Goal: Task Accomplishment & Management: Complete application form

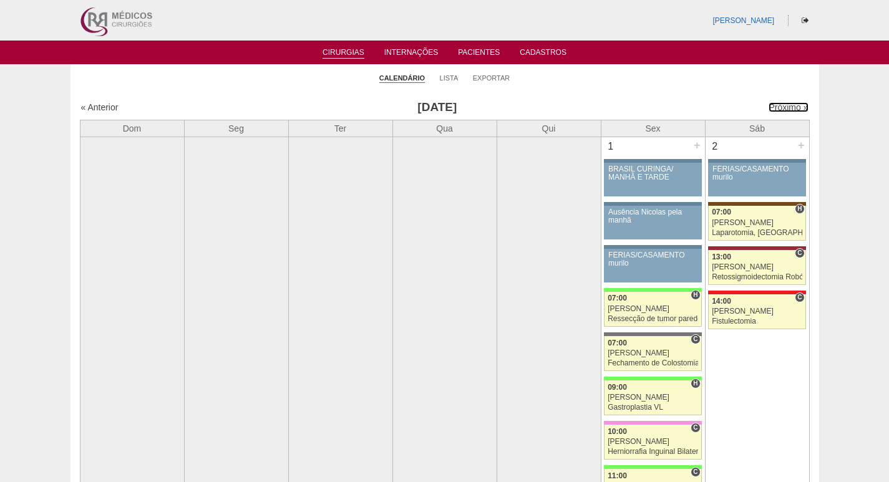
drag, startPoint x: 771, startPoint y: 105, endPoint x: 804, endPoint y: 95, distance: 34.5
click at [772, 104] on link "Próximo »" at bounding box center [788, 107] width 39 height 10
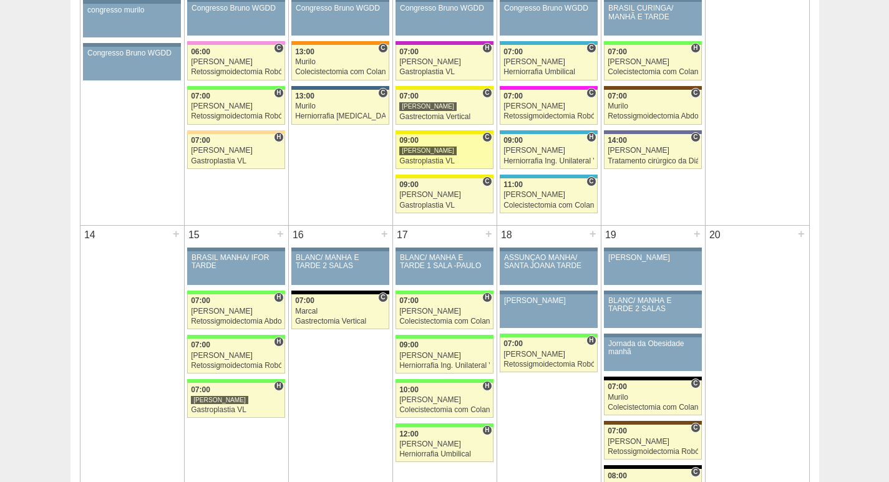
scroll to position [624, 0]
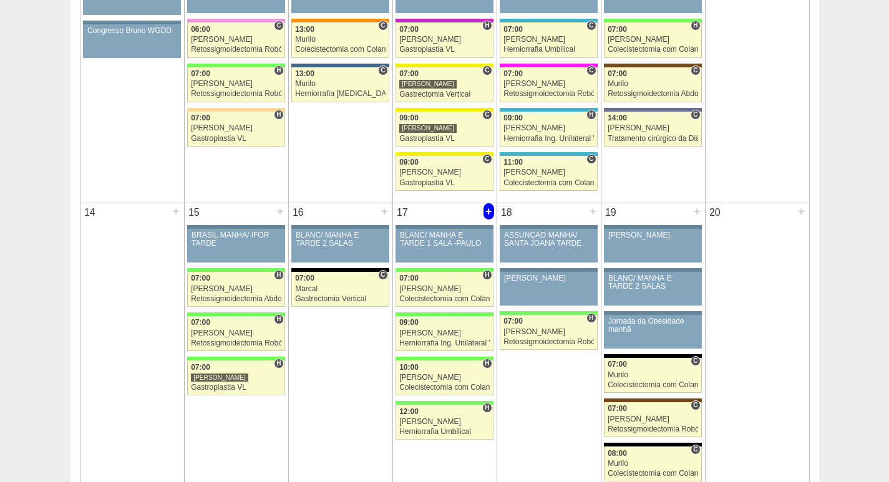
click at [487, 212] on div "+" at bounding box center [488, 211] width 11 height 16
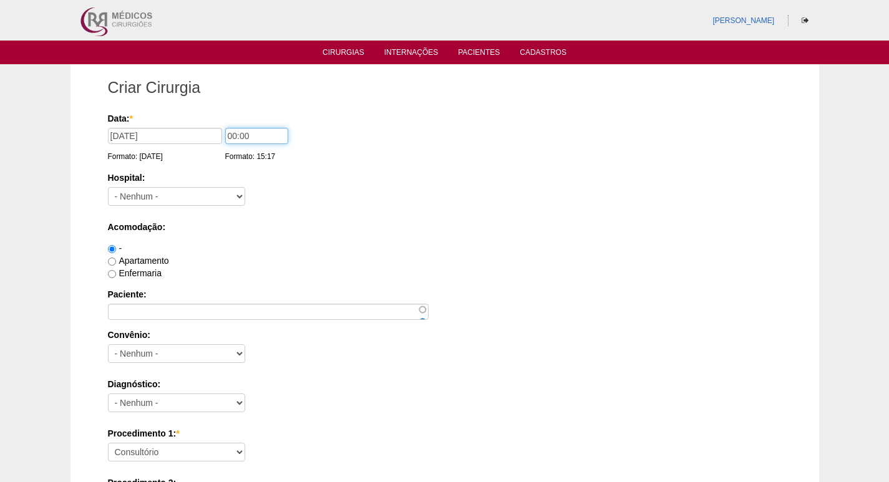
click at [233, 136] on input "00:00" at bounding box center [256, 136] width 63 height 16
type input "07:00"
click at [207, 197] on select "- Nenhum - 9 de Julho Albert Einstein Alvorada América Assunção Bartira Benefic…" at bounding box center [176, 196] width 137 height 19
select select "67"
click at [108, 187] on select "- Nenhum - 9 de Julho Albert Einstein Alvorada América Assunção Bartira Benefic…" at bounding box center [176, 196] width 137 height 19
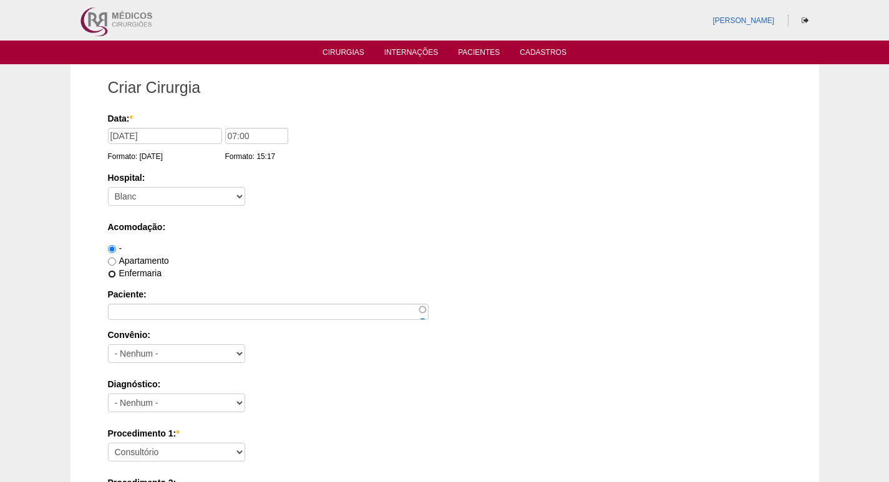
click at [111, 275] on input "Enfermaria" at bounding box center [112, 274] width 8 height 8
radio input "true"
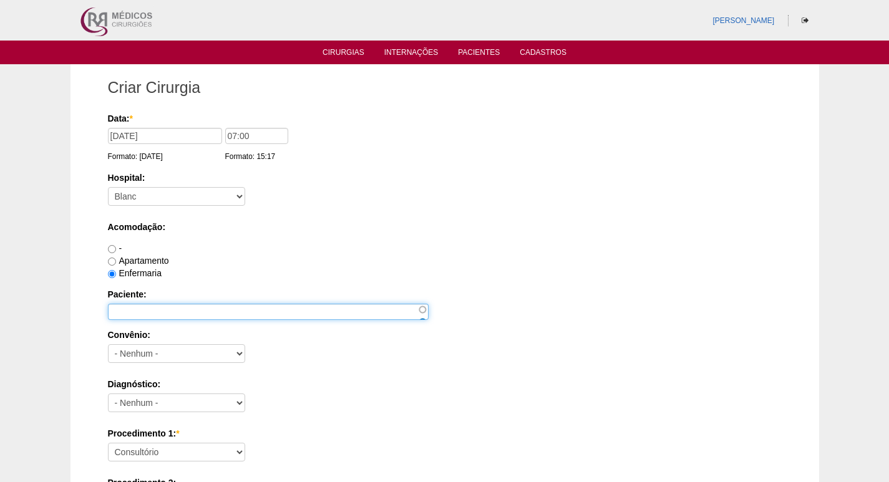
click at [124, 309] on input "Paciente:" at bounding box center [268, 312] width 321 height 16
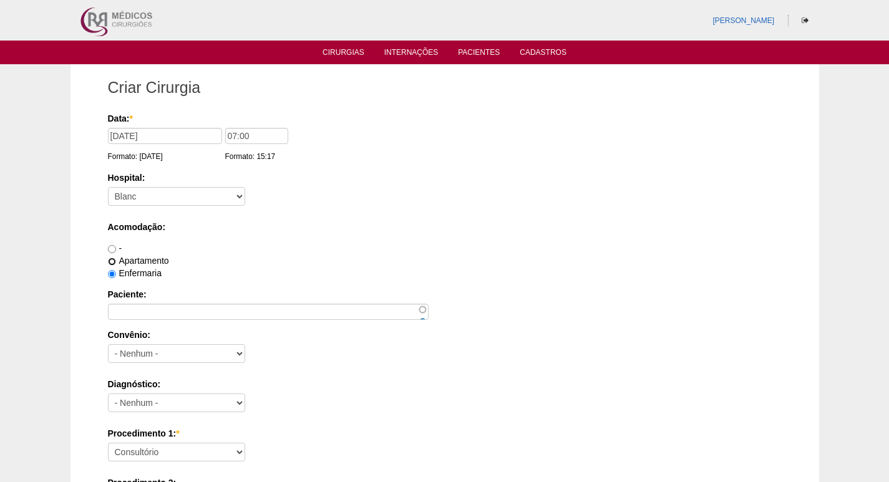
click at [111, 261] on input "Apartamento" at bounding box center [112, 262] width 8 height 8
radio input "true"
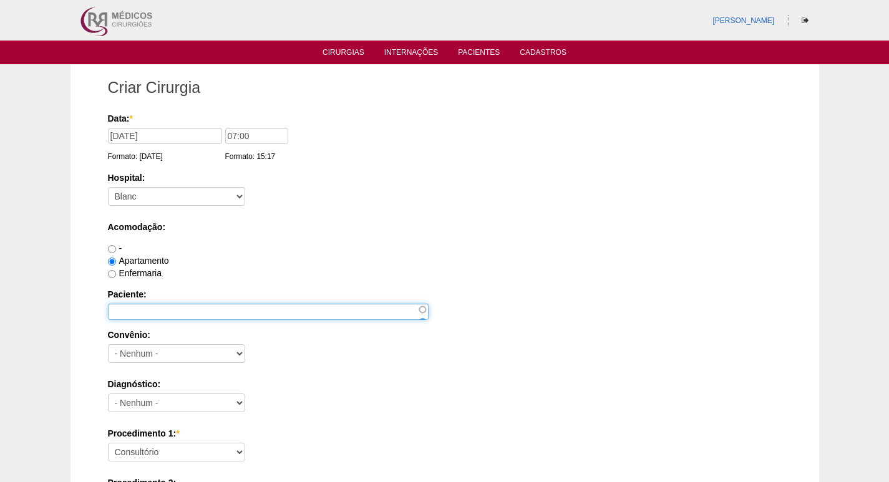
click at [141, 313] on input "Paciente:" at bounding box center [268, 312] width 321 height 16
paste input "[PERSON_NAME]"
type input "[PERSON_NAME]"
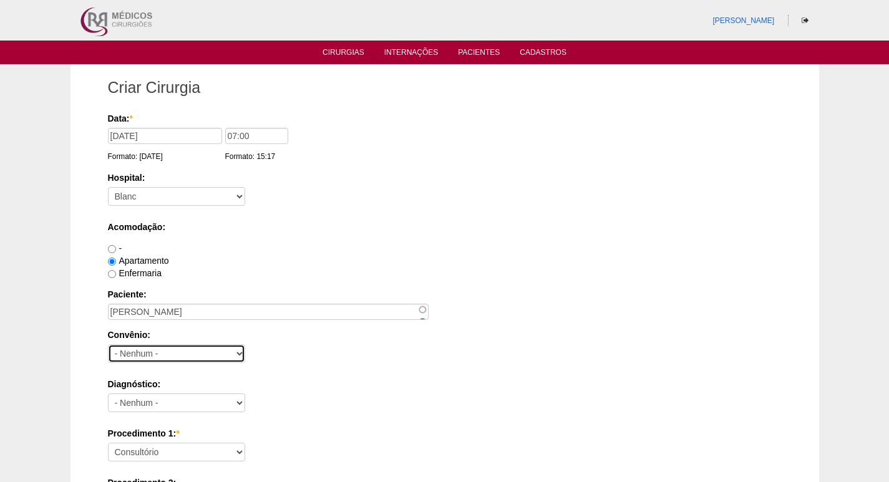
click at [152, 353] on select "- Nenhum - Abet Afresp Allianz Amil Blue Life Caasp Cabesp Caixa de Pensões Car…" at bounding box center [176, 353] width 137 height 19
select select "8907"
click at [108, 344] on select "- Nenhum - Abet Afresp Allianz Amil Blue Life Caasp Cabesp Caixa de Pensões Car…" at bounding box center [176, 353] width 137 height 19
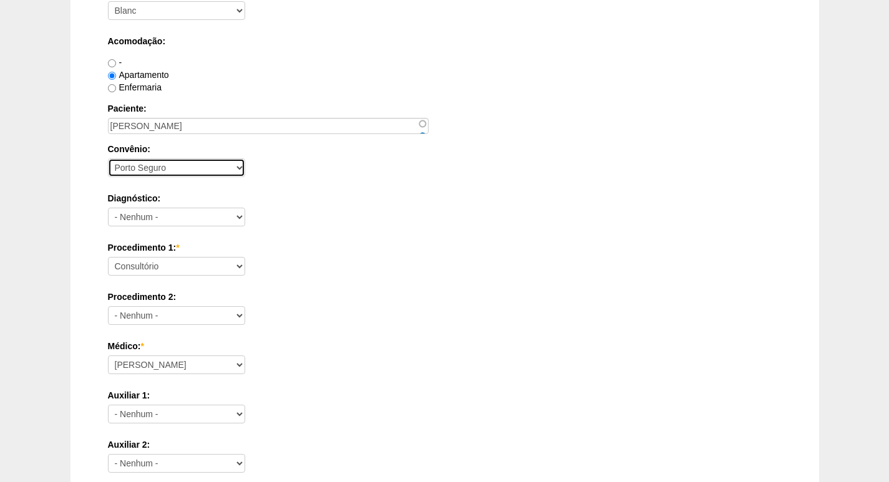
scroll to position [187, 0]
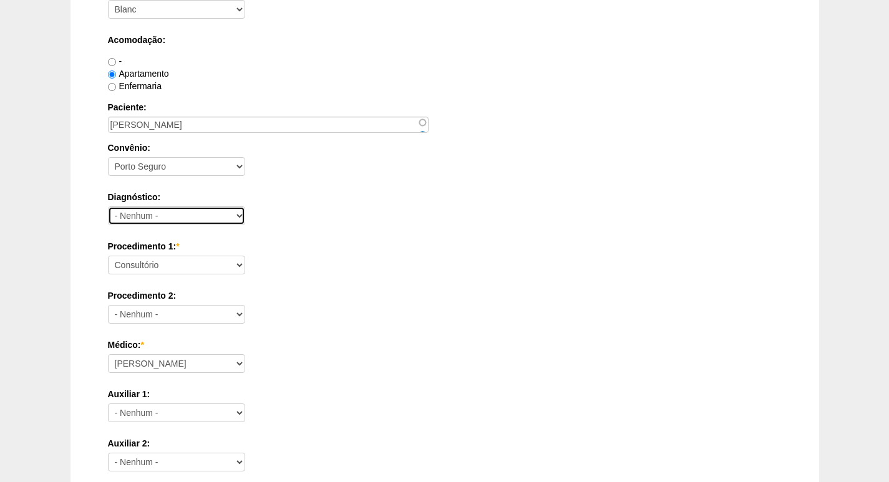
click at [183, 211] on select "- Nenhum - Abdome Agudo Abscesso Hepático Abscesso Perianal Abscesso Peritoneal…" at bounding box center [176, 215] width 137 height 19
select select "3704"
click at [108, 206] on select "- Nenhum - Abdome Agudo Abscesso Hepático Abscesso Perianal Abscesso Peritoneal…" at bounding box center [176, 215] width 137 height 19
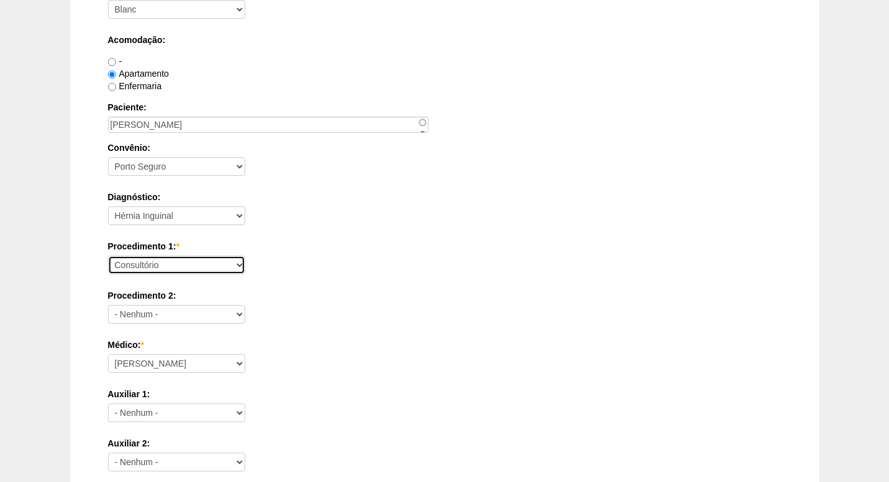
click at [195, 268] on select "Consultório Abscesso Hepático - Drenagem Abscesso perianal Amputação Abdômino P…" at bounding box center [176, 265] width 137 height 19
select select "4910"
click at [108, 256] on select "Consultório Abscesso Hepático - Drenagem Abscesso perianal Amputação Abdômino P…" at bounding box center [176, 265] width 137 height 19
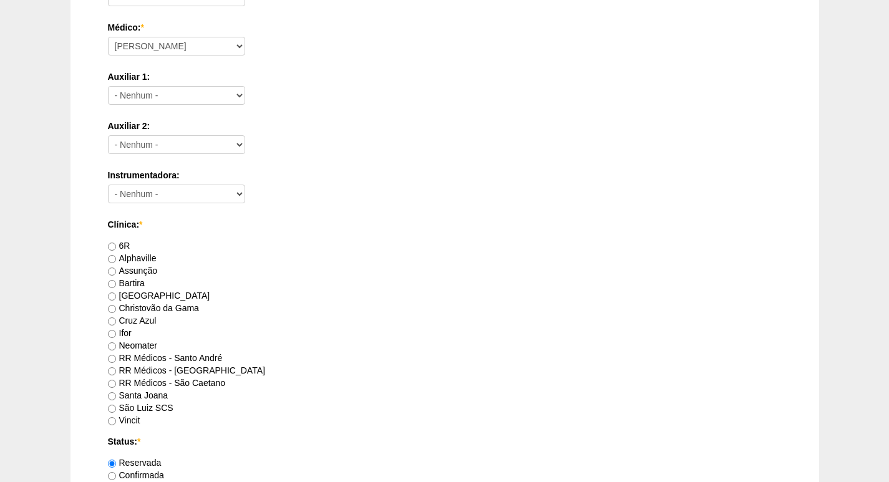
scroll to position [561, 0]
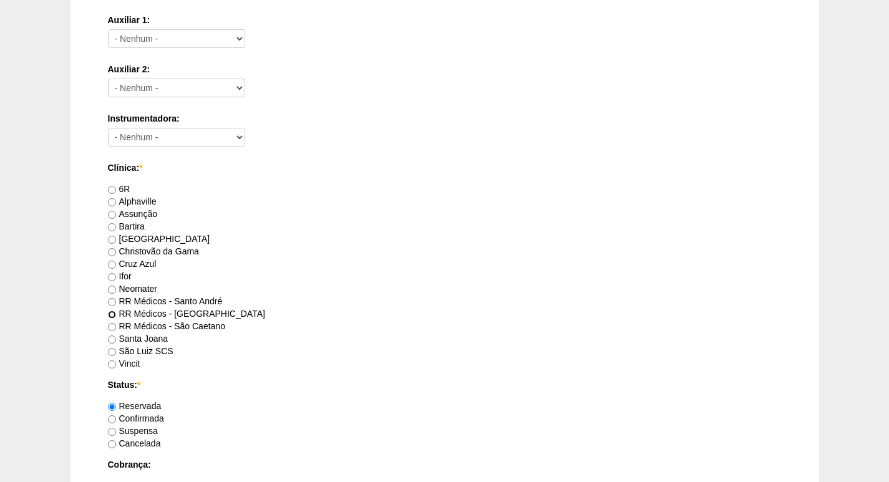
click at [114, 314] on input "RR Médicos - São Bernardo do Campo" at bounding box center [112, 315] width 8 height 8
radio input "true"
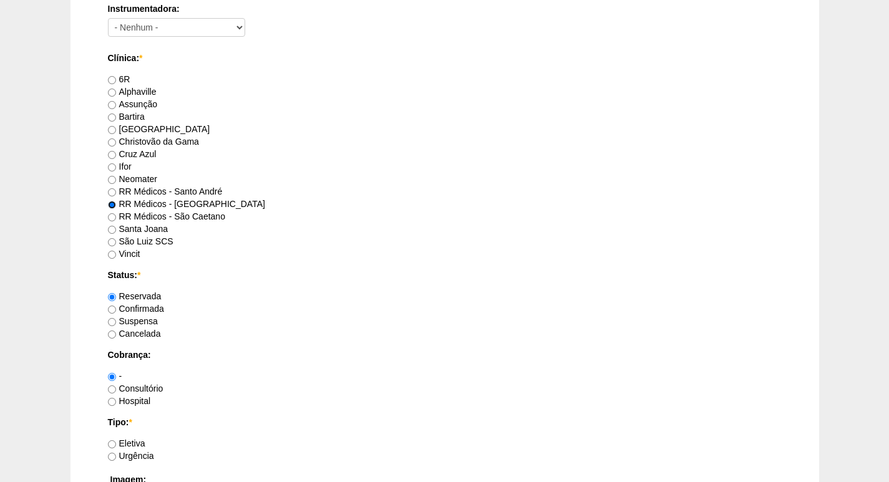
scroll to position [686, 0]
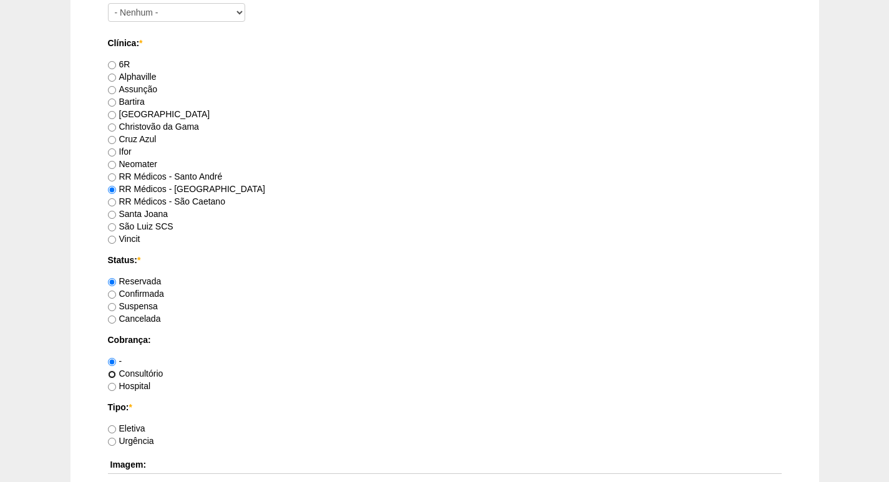
click at [114, 374] on input "Consultório" at bounding box center [112, 375] width 8 height 8
radio input "true"
click at [111, 429] on input "Eletiva" at bounding box center [112, 429] width 8 height 8
radio input "true"
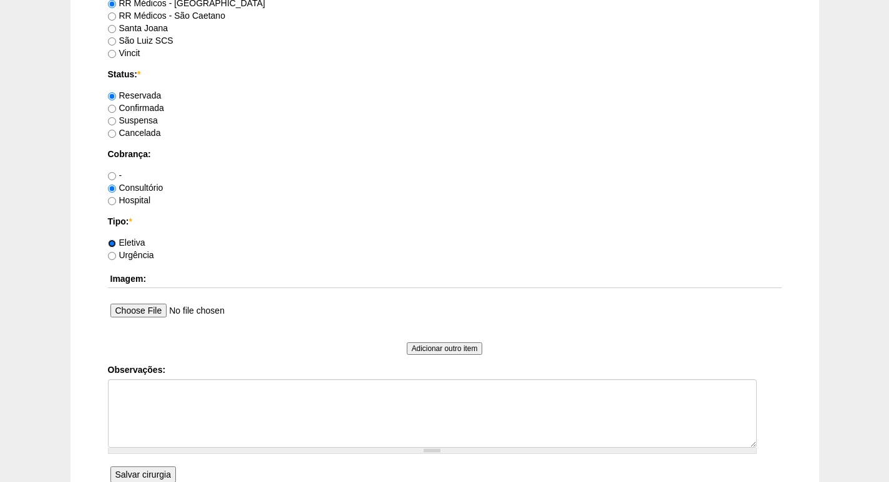
scroll to position [873, 0]
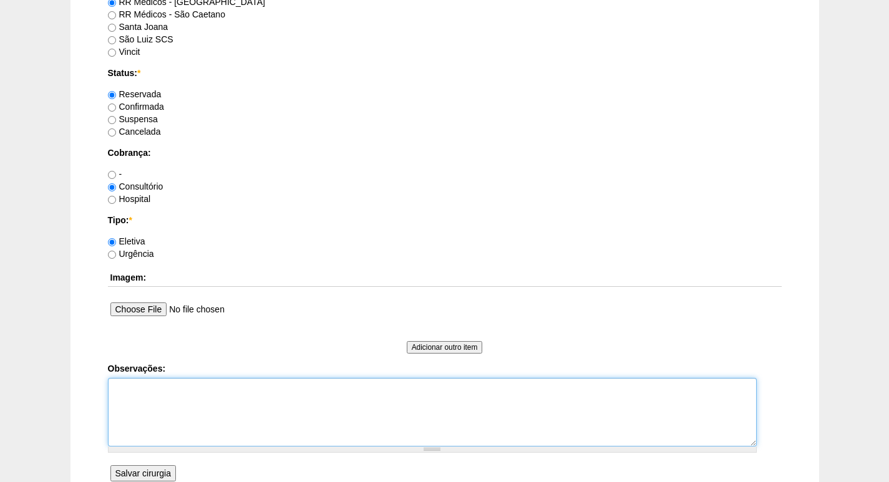
click at [159, 392] on textarea "Observações:" at bounding box center [432, 412] width 649 height 69
click at [189, 384] on textarea "Checar Lado direitotbem" at bounding box center [432, 412] width 649 height 69
type textarea "Checar Lado direito tbem"
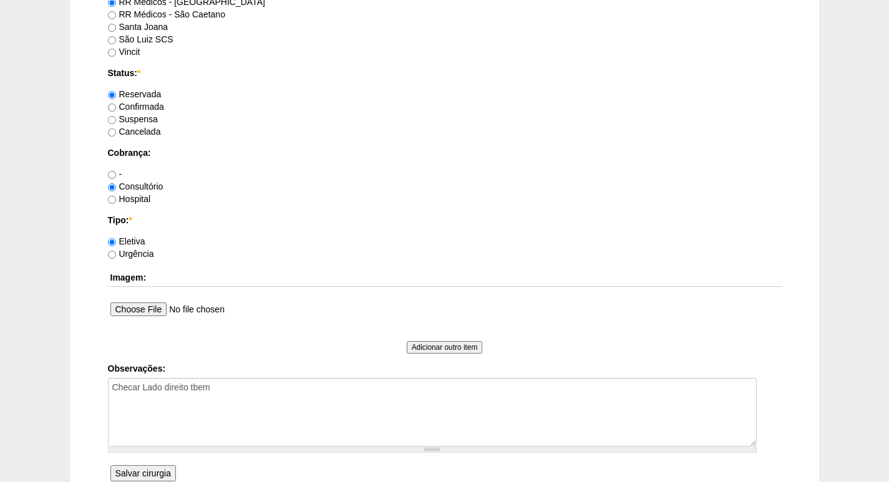
click at [139, 472] on input "Salvar cirurgia" at bounding box center [142, 473] width 65 height 16
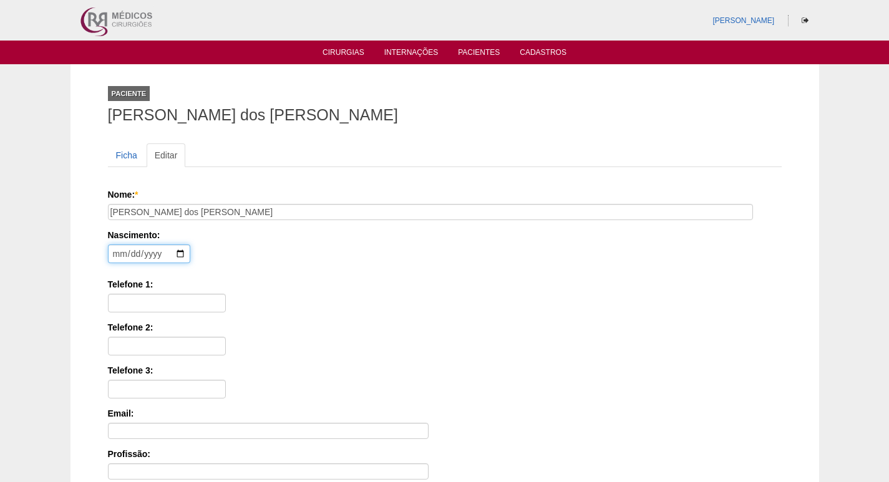
drag, startPoint x: 117, startPoint y: 258, endPoint x: 120, endPoint y: 236, distance: 22.1
click at [117, 255] on input "date" at bounding box center [149, 254] width 82 height 19
type input "1990-10-30"
click at [122, 304] on input "Telefone 1:" at bounding box center [167, 303] width 118 height 19
paste input "99309-6131"
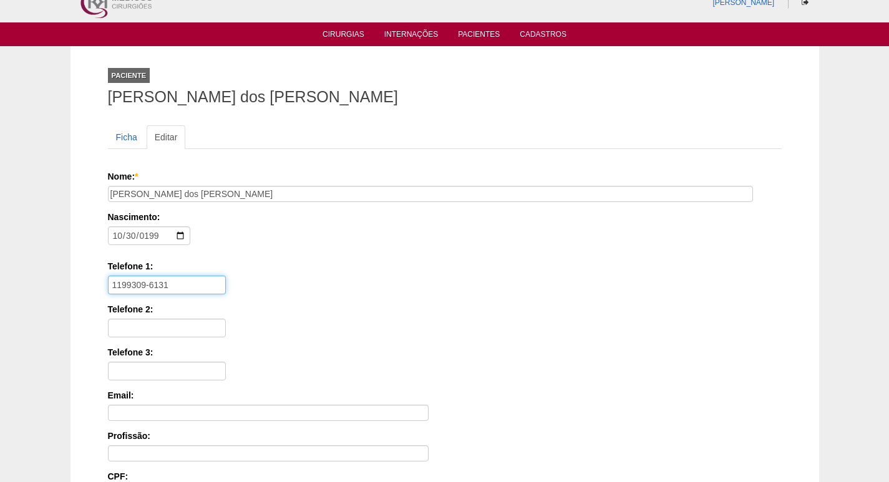
scroll to position [279, 0]
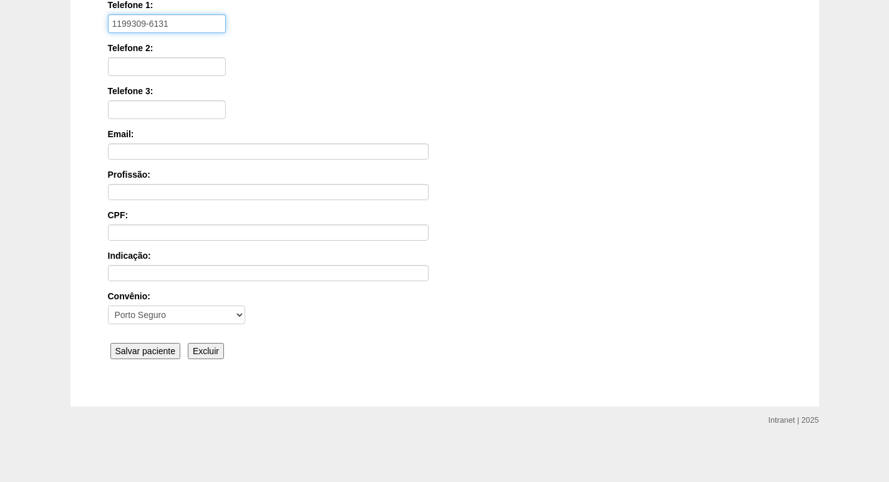
type input "1199309-6131"
click at [157, 352] on input "Salvar paciente" at bounding box center [145, 351] width 70 height 16
